Goal: Use online tool/utility: Utilize a website feature to perform a specific function

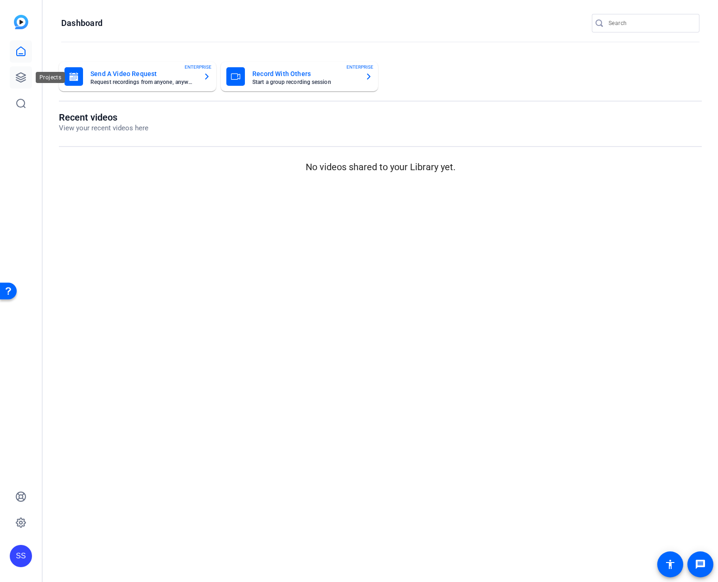
click at [19, 76] on icon at bounding box center [20, 77] width 9 height 9
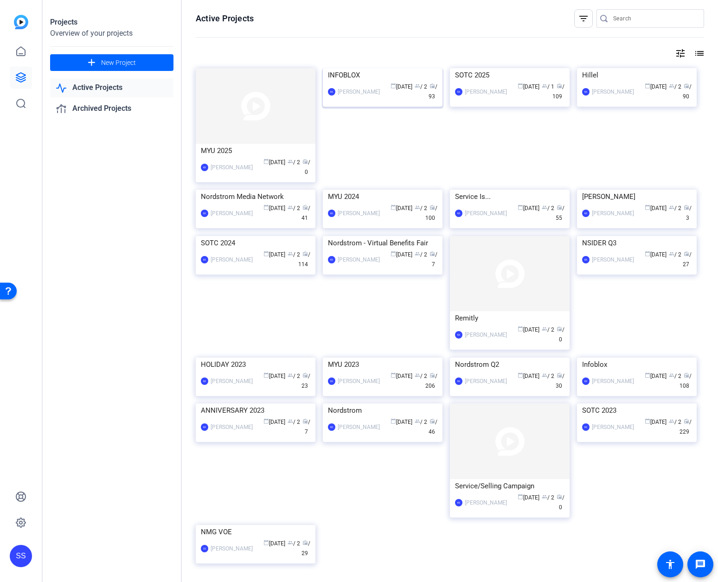
click at [384, 68] on img at bounding box center [383, 68] width 120 height 0
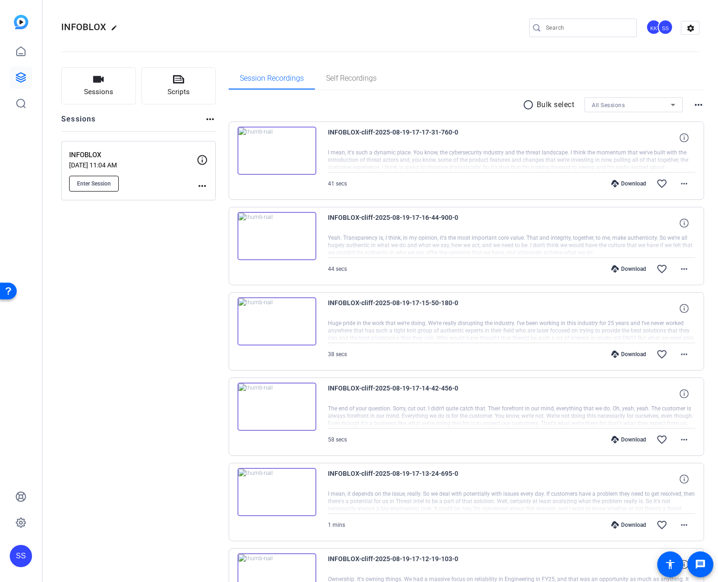
click at [99, 188] on button "Enter Session" at bounding box center [94, 184] width 50 height 16
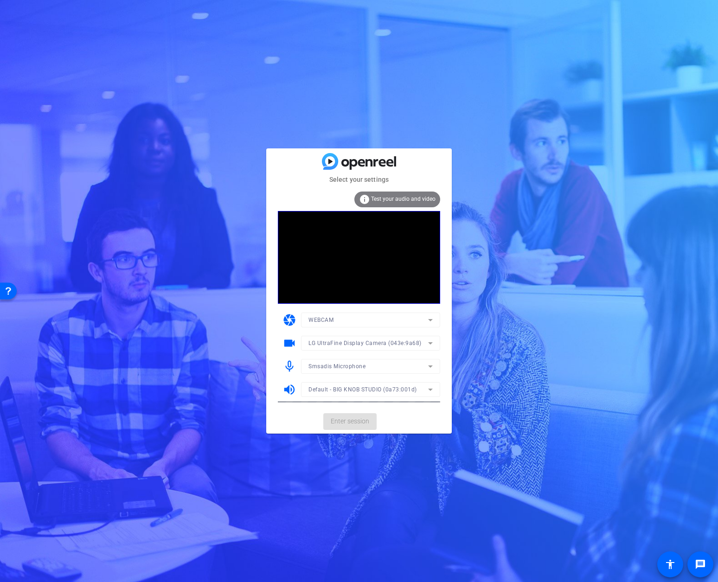
click at [400, 363] on mat-form-field "Smsadis Microphone" at bounding box center [370, 366] width 139 height 15
click at [431, 363] on icon at bounding box center [430, 366] width 11 height 11
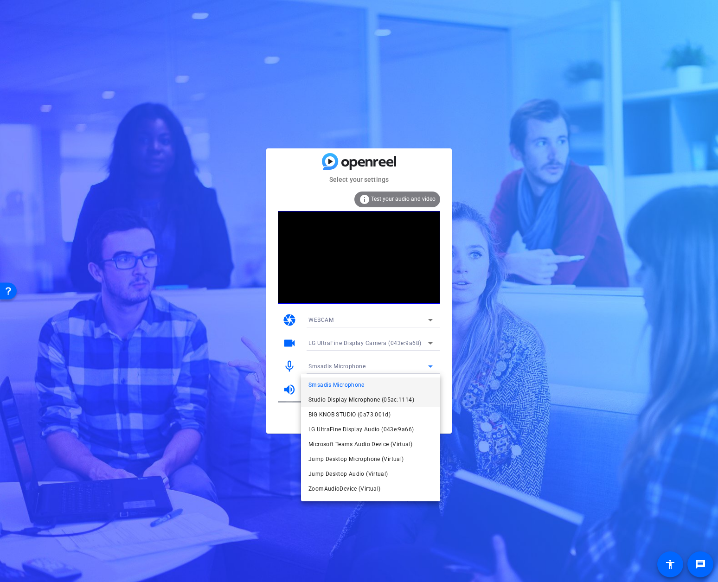
click at [393, 398] on span "Studio Display Microphone (05ac:1114)" at bounding box center [361, 399] width 106 height 11
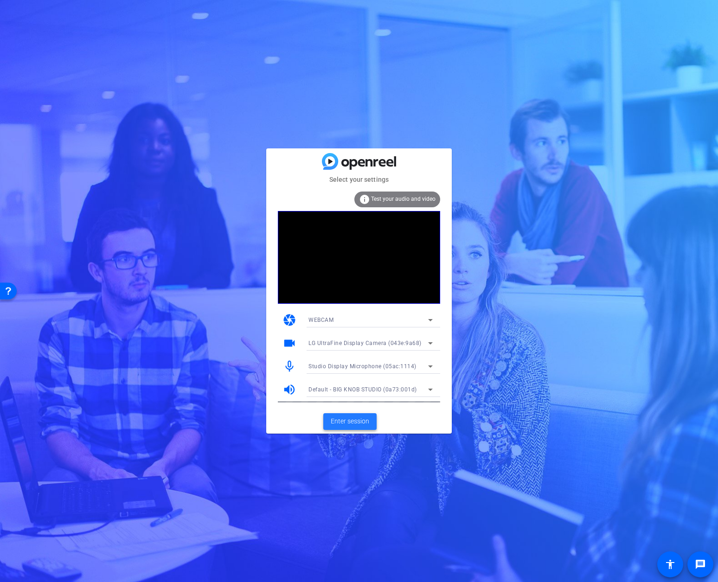
click at [359, 420] on span "Enter session" at bounding box center [350, 421] width 38 height 10
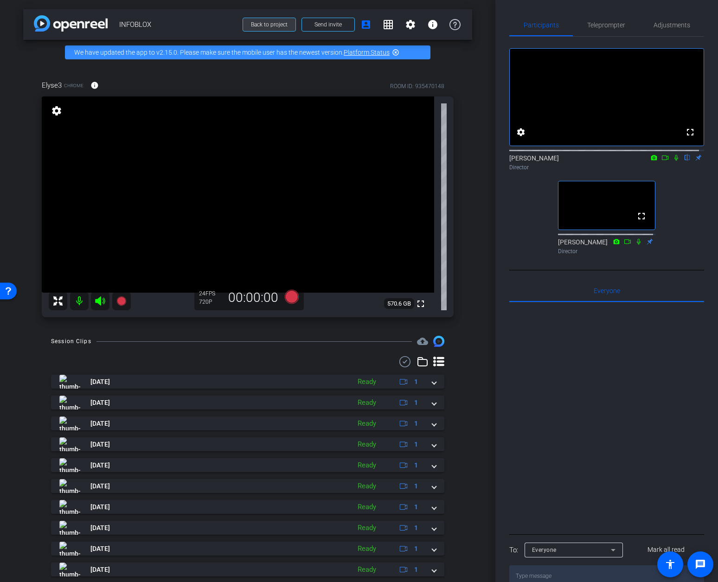
click at [265, 28] on span at bounding box center [269, 24] width 52 height 22
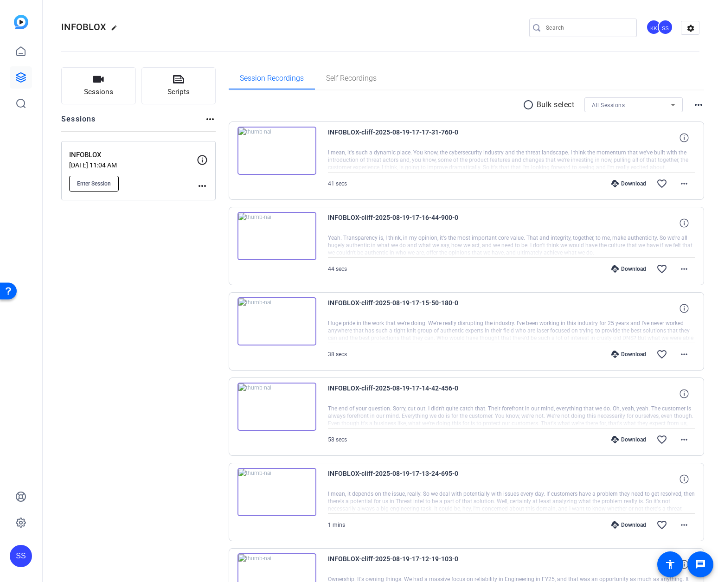
click at [103, 181] on span "Enter Session" at bounding box center [94, 183] width 34 height 7
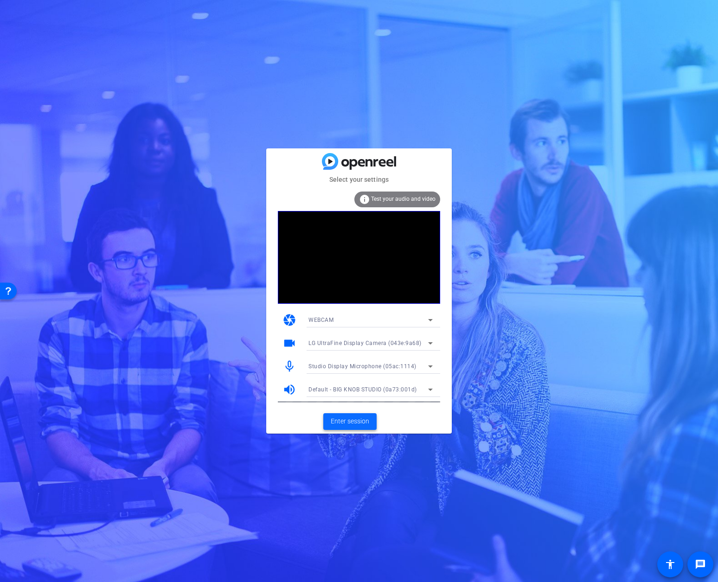
click at [352, 420] on span "Enter session" at bounding box center [350, 421] width 38 height 10
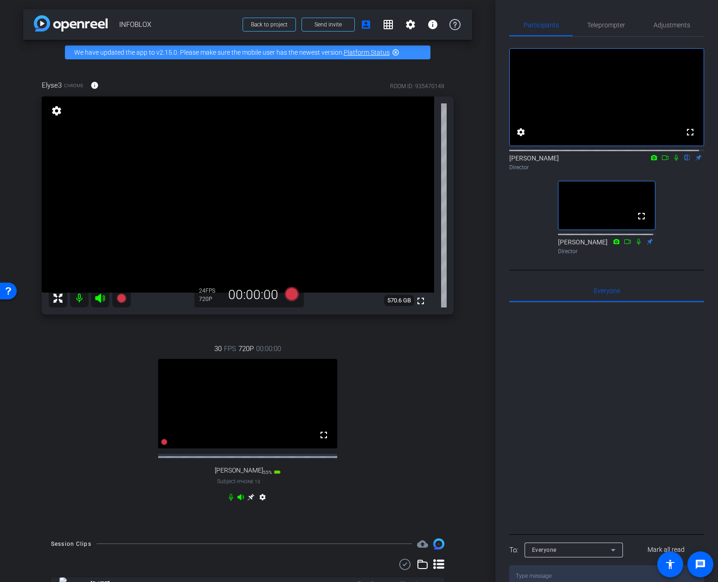
click at [248, 500] on icon at bounding box center [250, 496] width 7 height 7
